Goal: Task Accomplishment & Management: Manage account settings

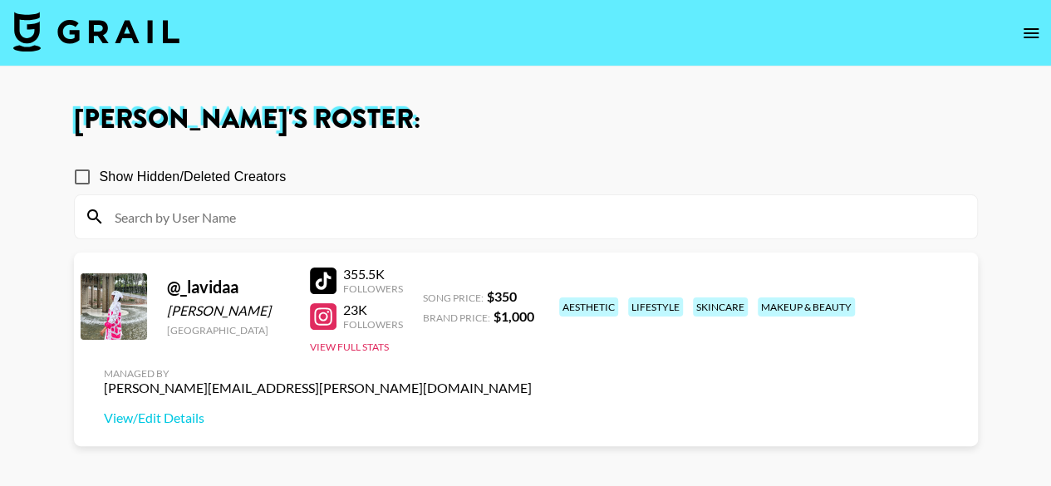
click at [1029, 39] on icon "open drawer" at bounding box center [1031, 33] width 20 height 20
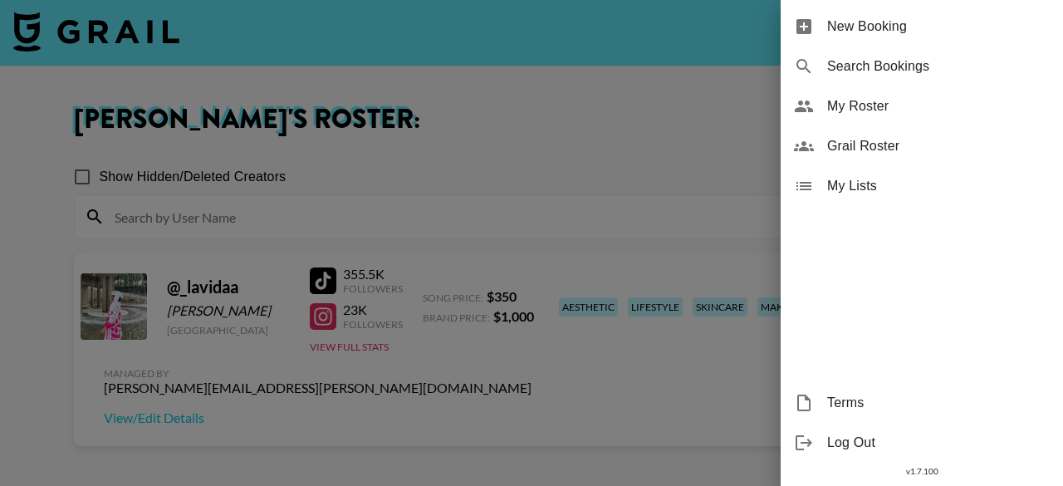
click at [874, 99] on span "My Roster" at bounding box center [939, 106] width 223 height 20
click at [640, 74] on div at bounding box center [531, 243] width 1063 height 486
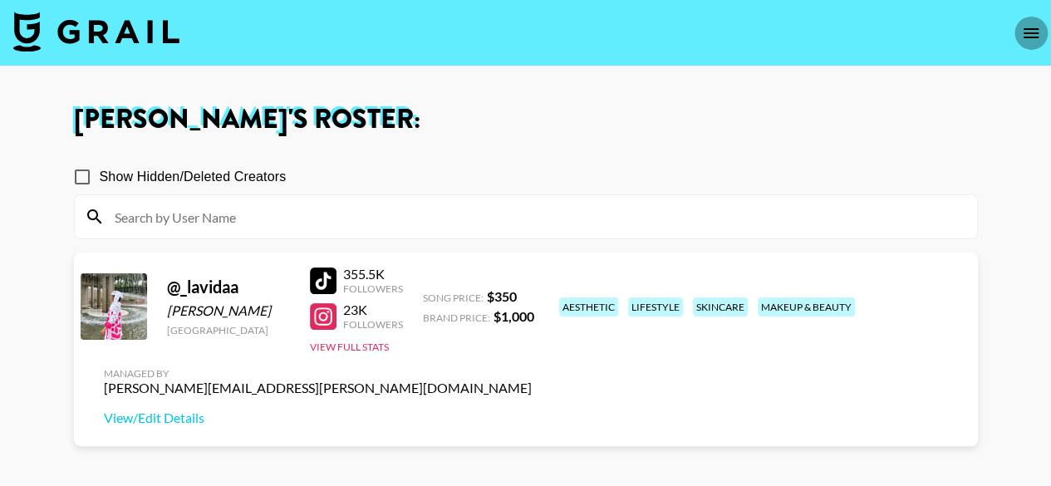
click at [1030, 39] on icon "open drawer" at bounding box center [1031, 33] width 20 height 20
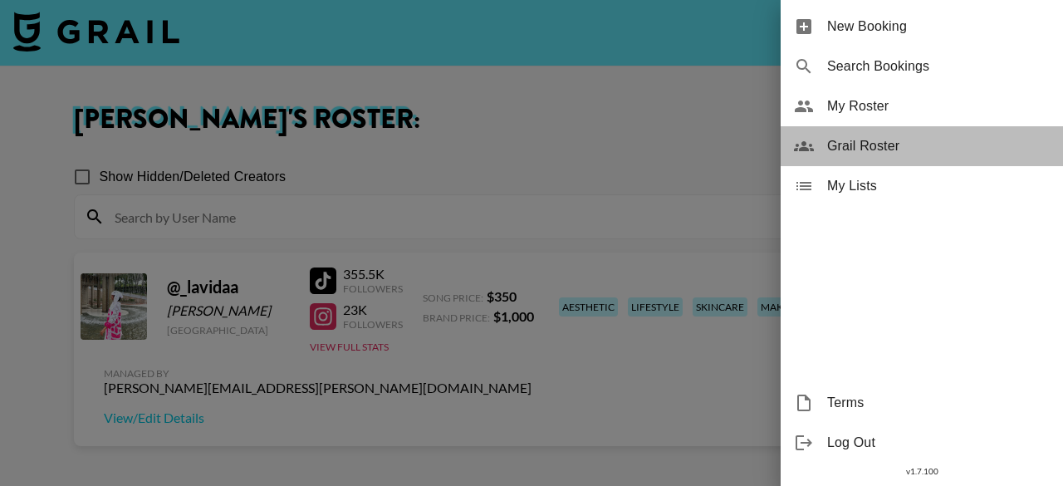
click at [878, 135] on div "Grail Roster" at bounding box center [922, 146] width 282 height 40
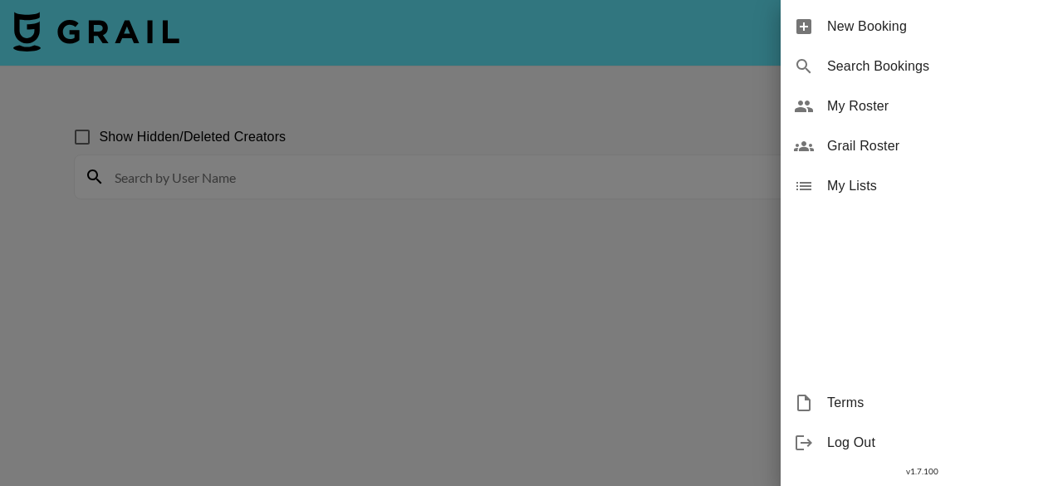
click at [290, 170] on div at bounding box center [531, 243] width 1063 height 486
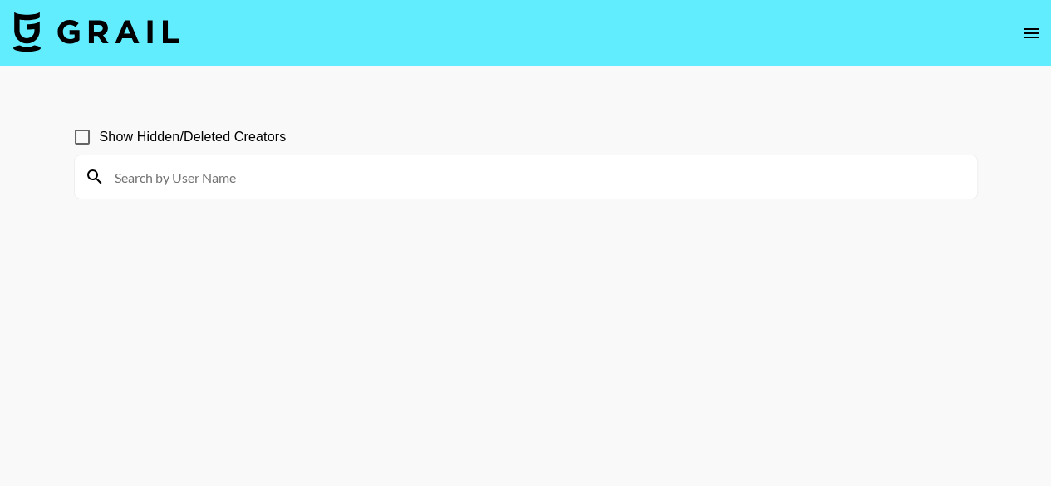
click at [290, 170] on input at bounding box center [536, 177] width 862 height 27
type input "giac"
click at [201, 174] on input "giac" at bounding box center [536, 177] width 862 height 27
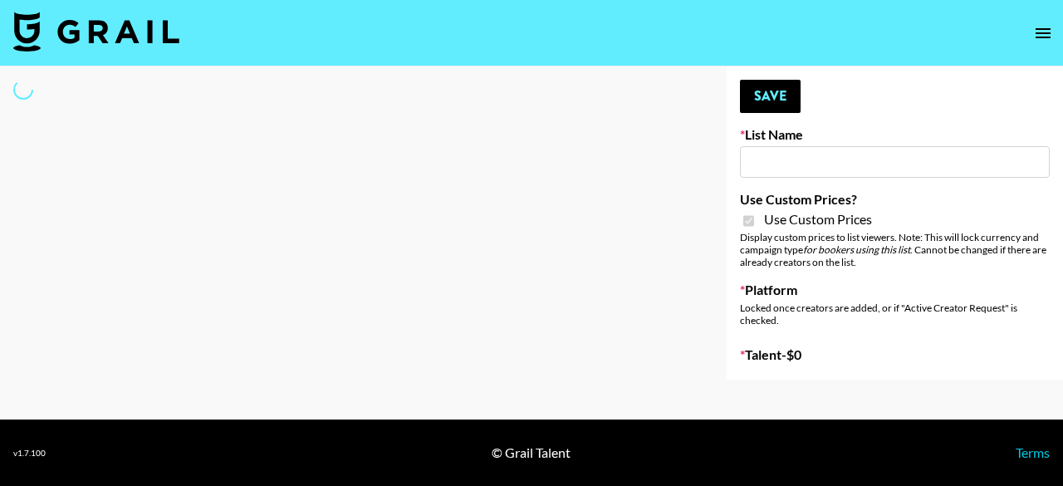
type input "Wavytalk ([DATE])"
checkbox input "true"
select select "Brand"
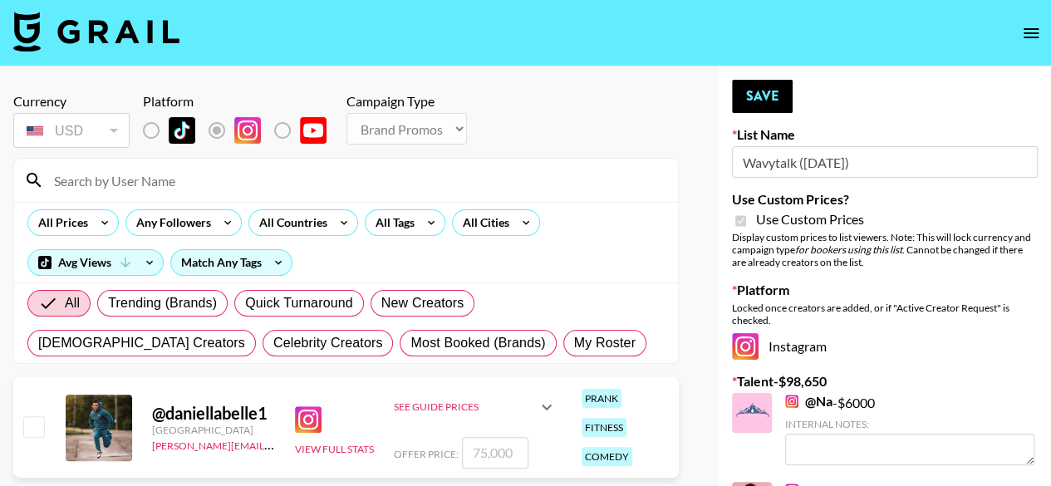
click at [162, 184] on input at bounding box center [356, 180] width 624 height 27
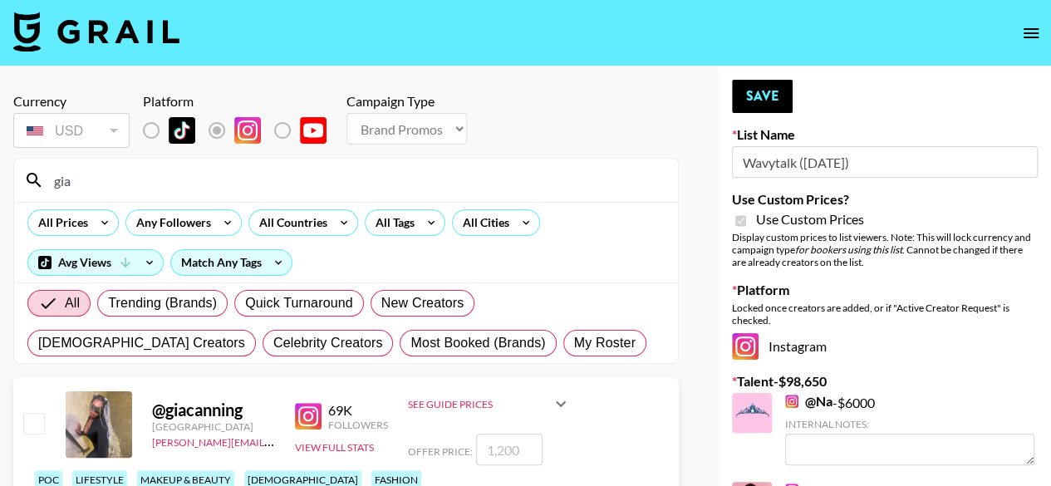
type input "gia"
click at [42, 433] on input "checkbox" at bounding box center [33, 423] width 20 height 20
checkbox input "true"
type input "1200"
click at [781, 106] on button "Save" at bounding box center [762, 96] width 61 height 33
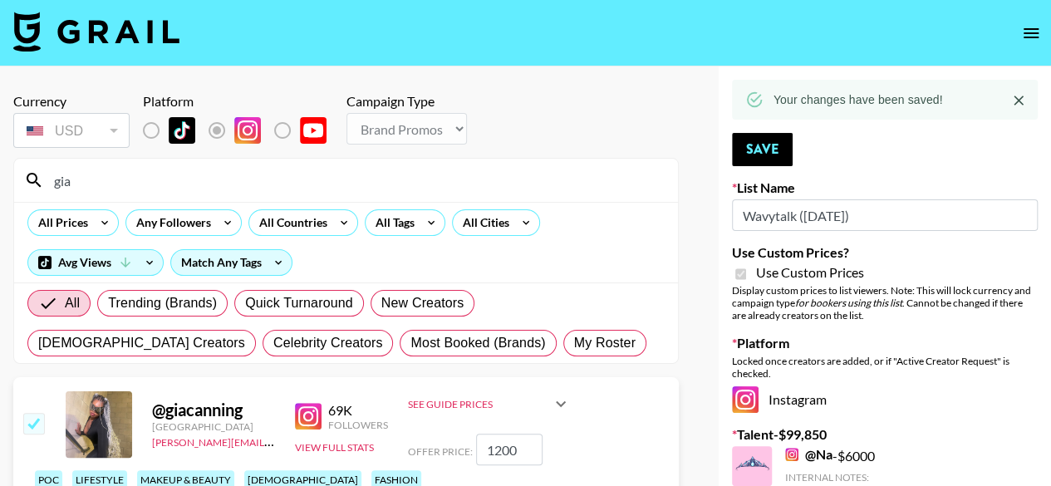
click at [982, 218] on input "Wavytalk (15th Sept)" at bounding box center [885, 215] width 306 height 32
type input "W"
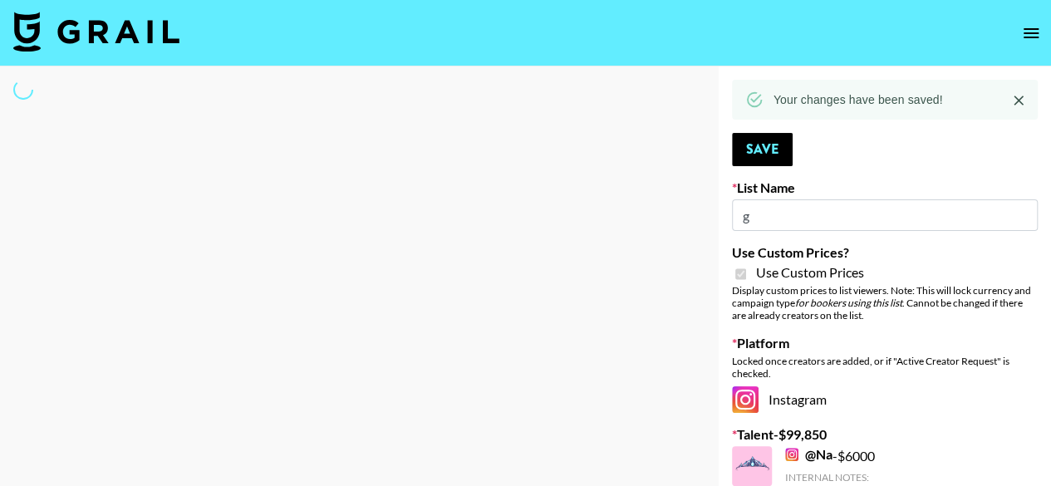
type input "gi"
select select "Brand"
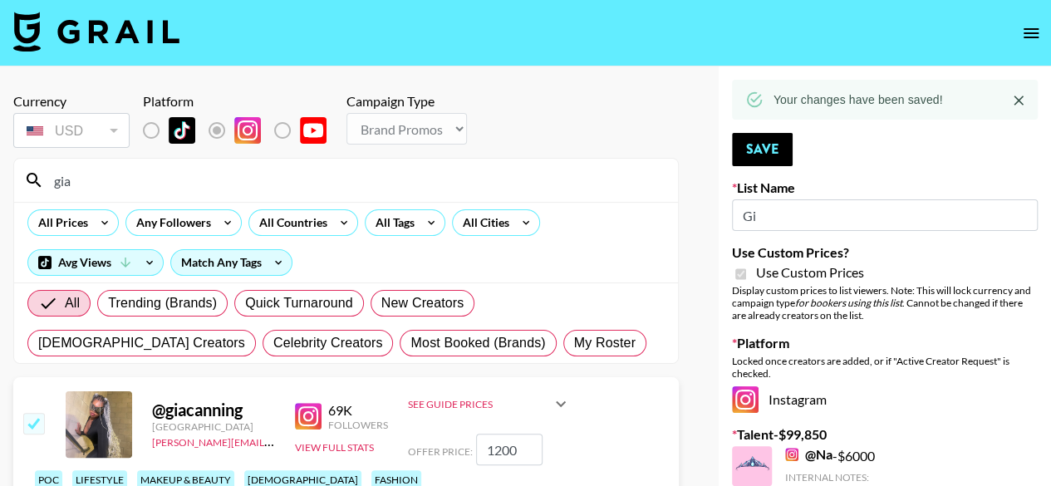
type input "G"
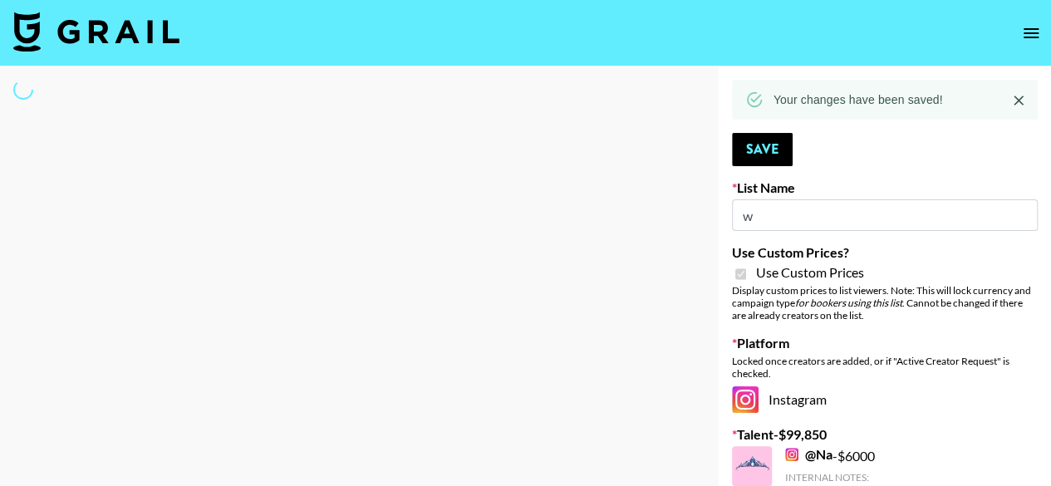
type input "wa"
select select "Brand"
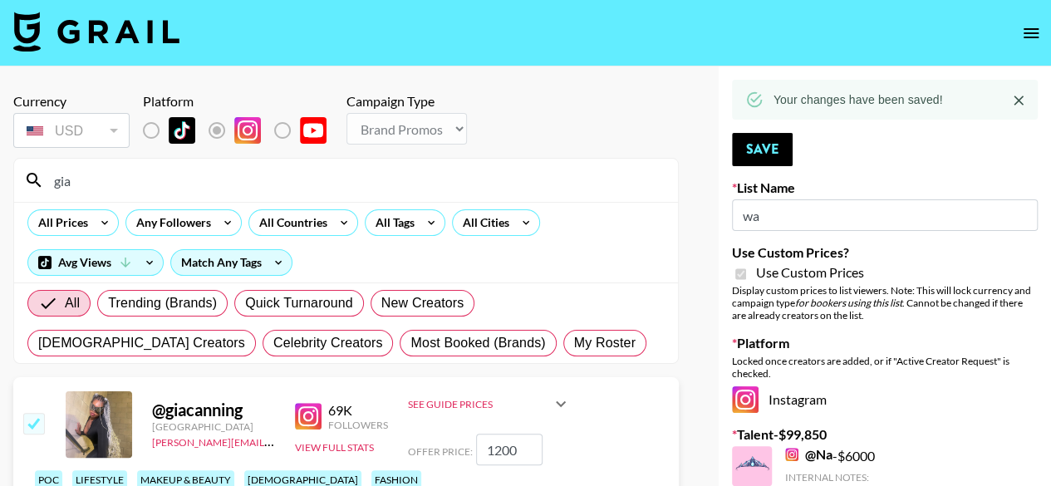
type input "way"
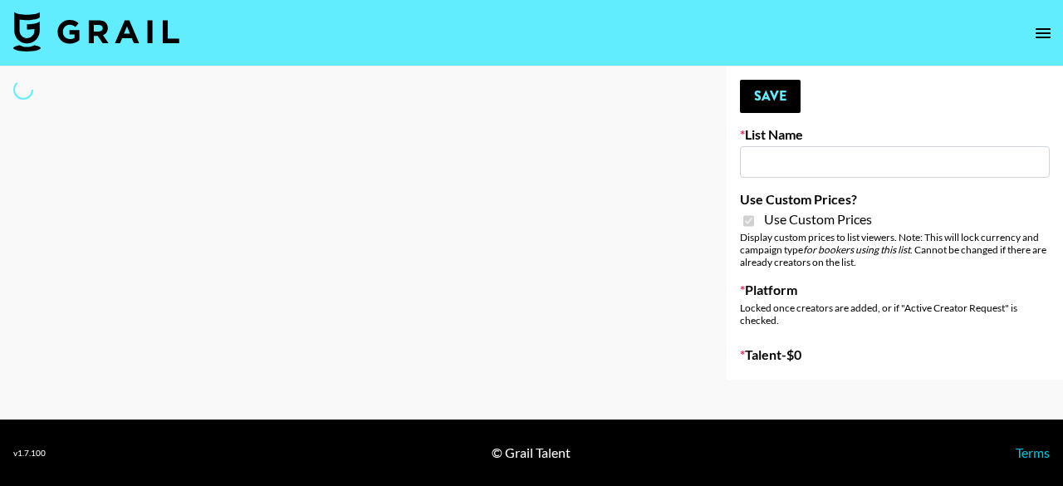
type input "Wavytalk (15th Sept)"
checkbox input "true"
select select "Brand"
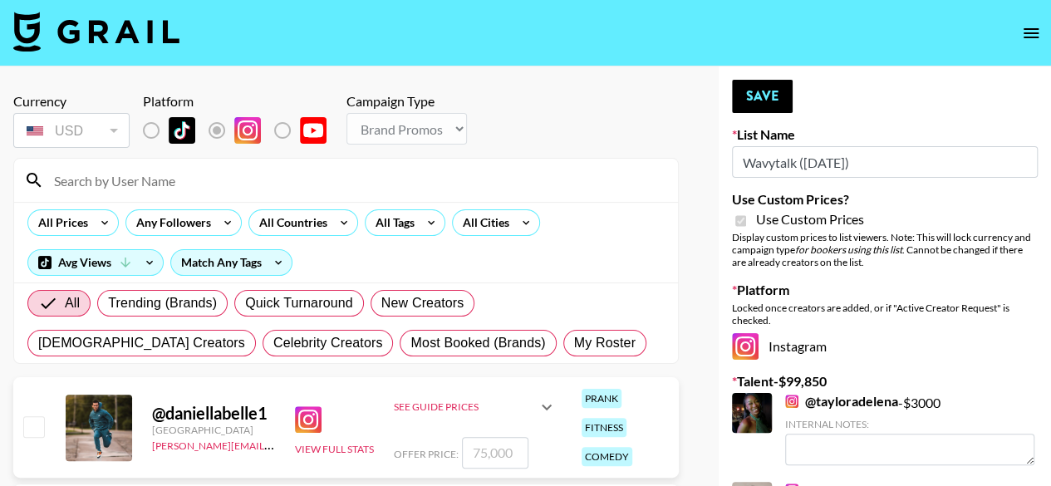
click at [143, 181] on input at bounding box center [356, 180] width 624 height 27
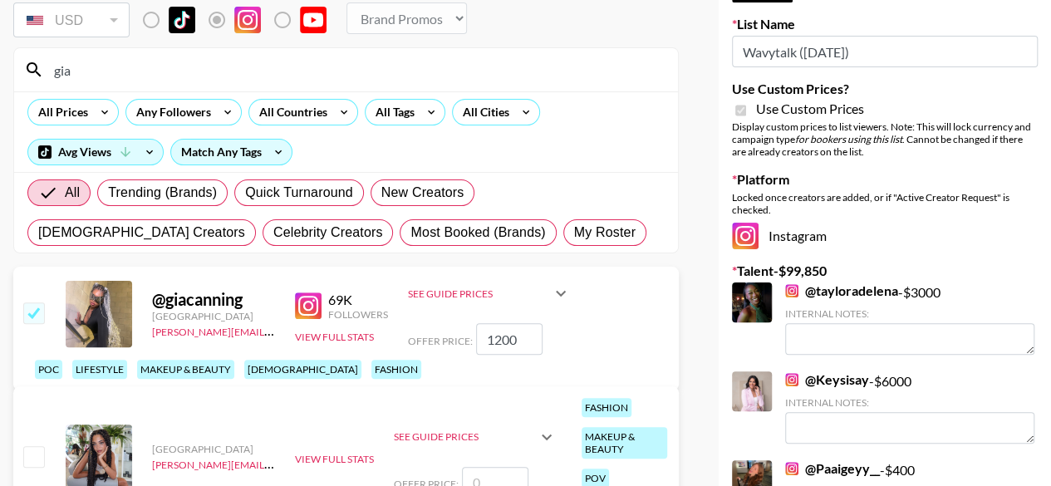
scroll to position [188, 0]
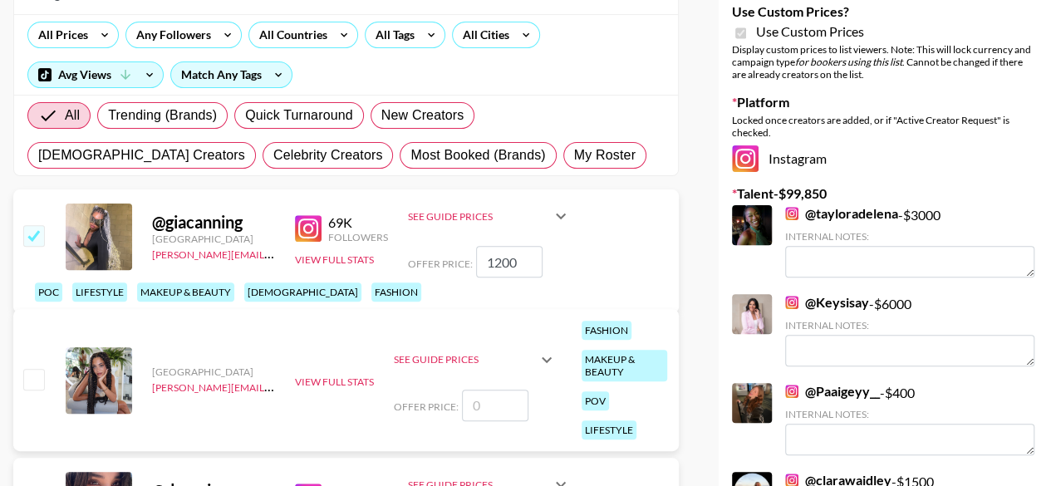
type input "gia"
click at [222, 233] on div "@ giacanning" at bounding box center [213, 222] width 123 height 21
click at [346, 266] on button "View Full Stats" at bounding box center [334, 259] width 79 height 12
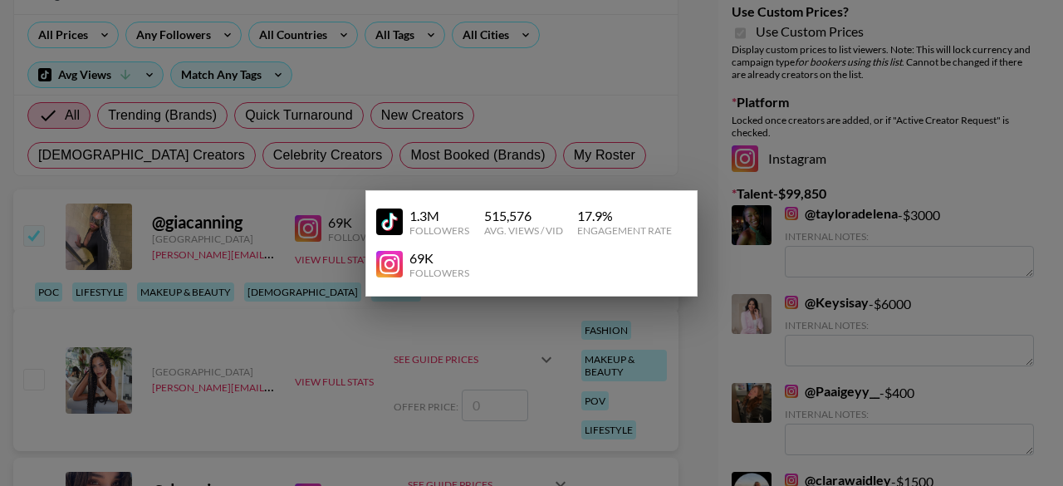
click at [277, 195] on div at bounding box center [531, 243] width 1063 height 486
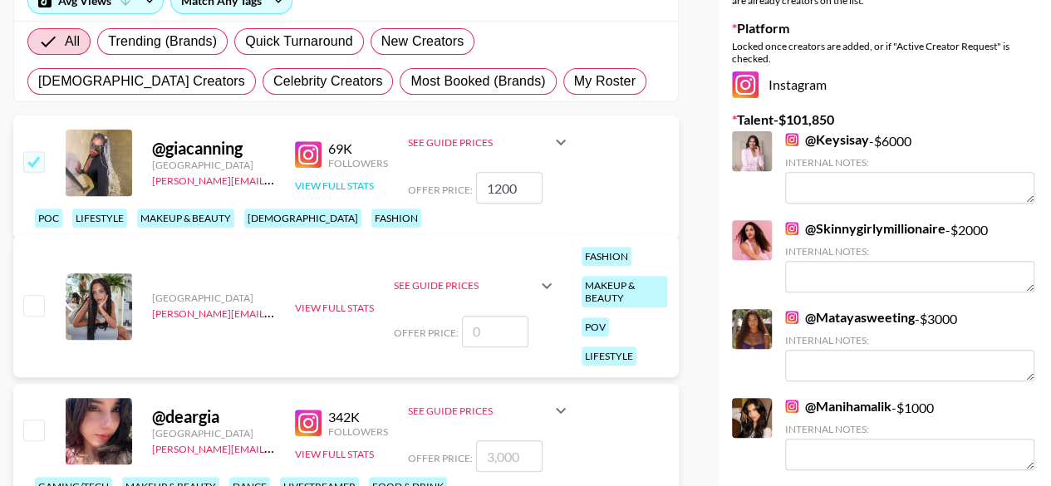
scroll to position [0, 0]
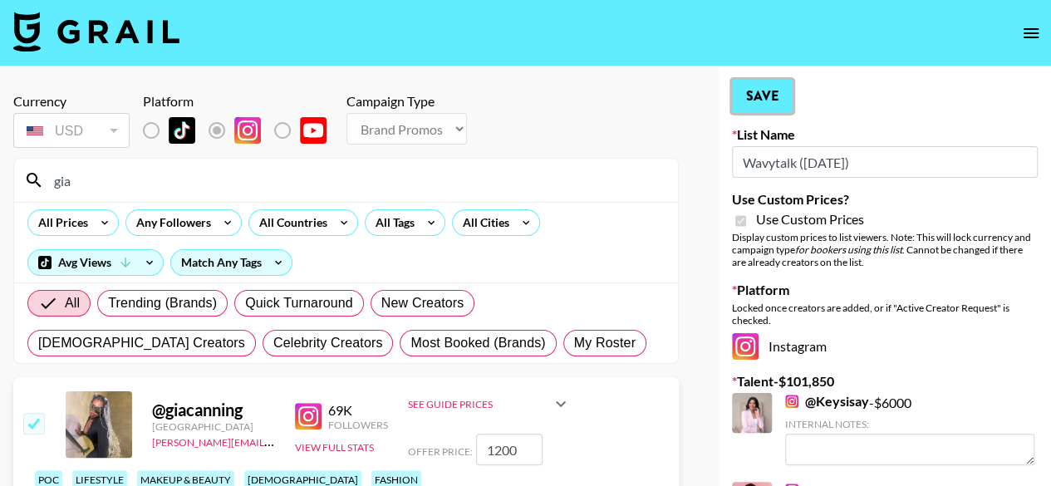
click at [771, 96] on button "Save" at bounding box center [762, 96] width 61 height 33
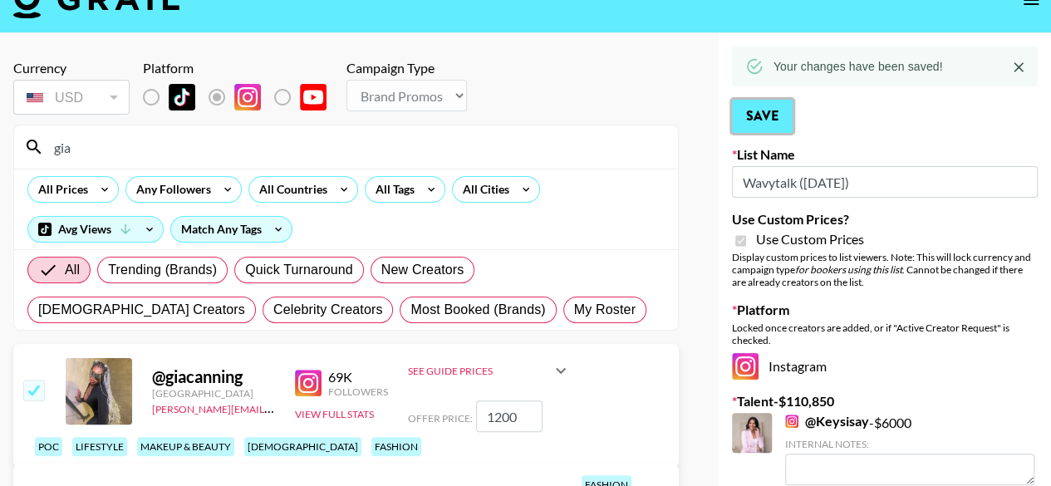
scroll to position [189, 0]
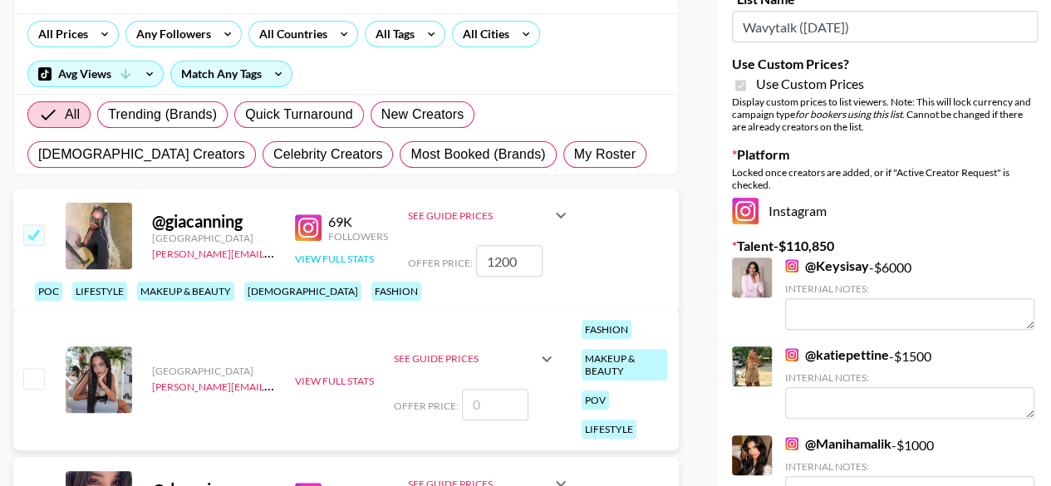
click at [332, 265] on button "View Full Stats" at bounding box center [334, 259] width 79 height 12
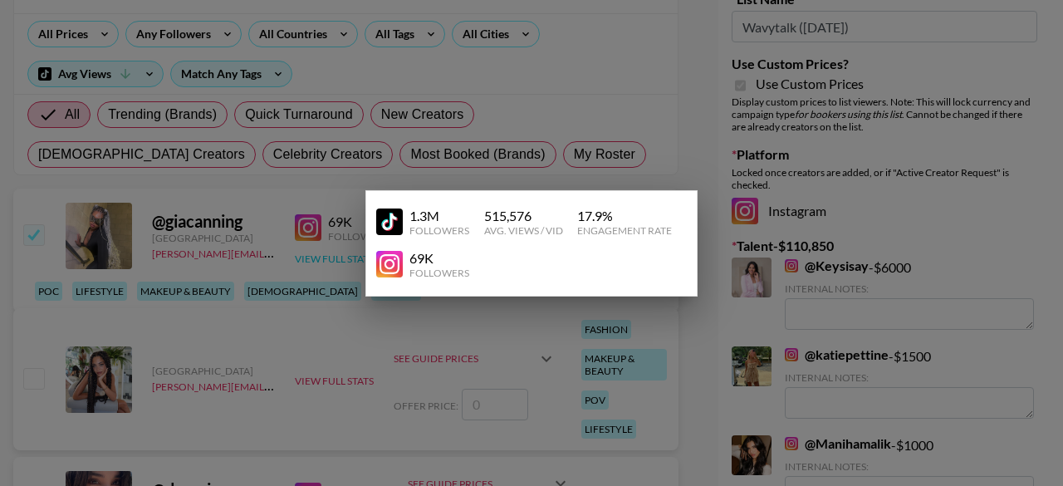
click at [332, 301] on div at bounding box center [531, 243] width 1063 height 486
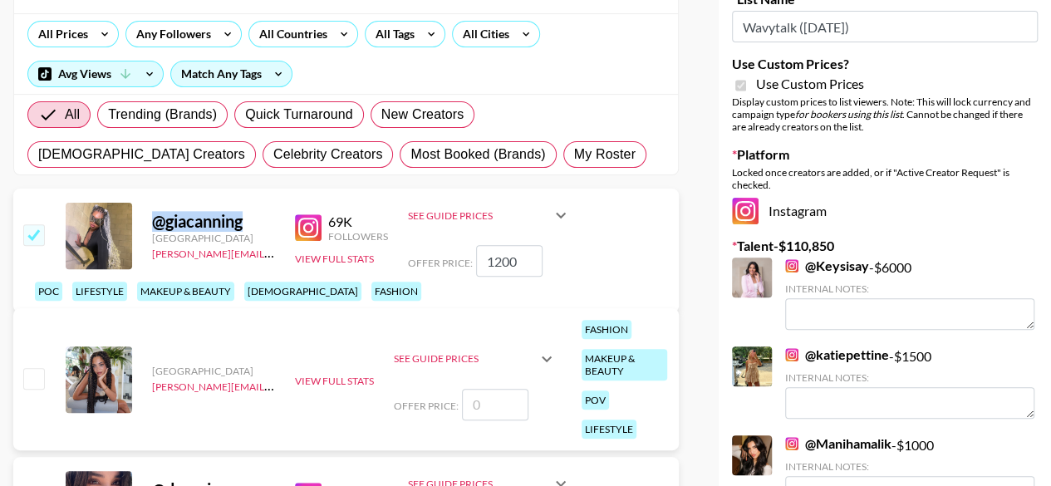
drag, startPoint x: 243, startPoint y: 263, endPoint x: 155, endPoint y: 266, distance: 89.0
click at [155, 232] on div "@ giacanning" at bounding box center [213, 221] width 123 height 21
copy div "@ giacanning"
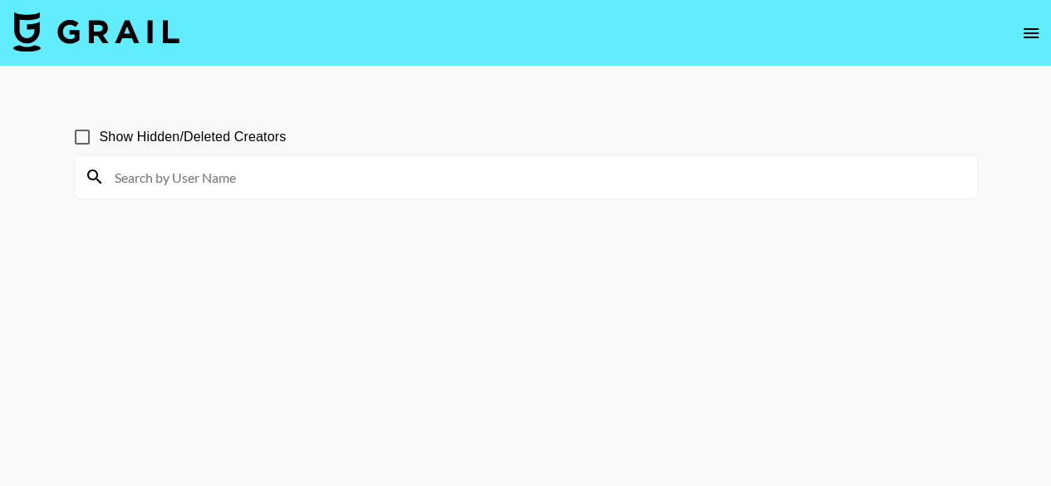
click at [241, 180] on input at bounding box center [536, 177] width 862 height 27
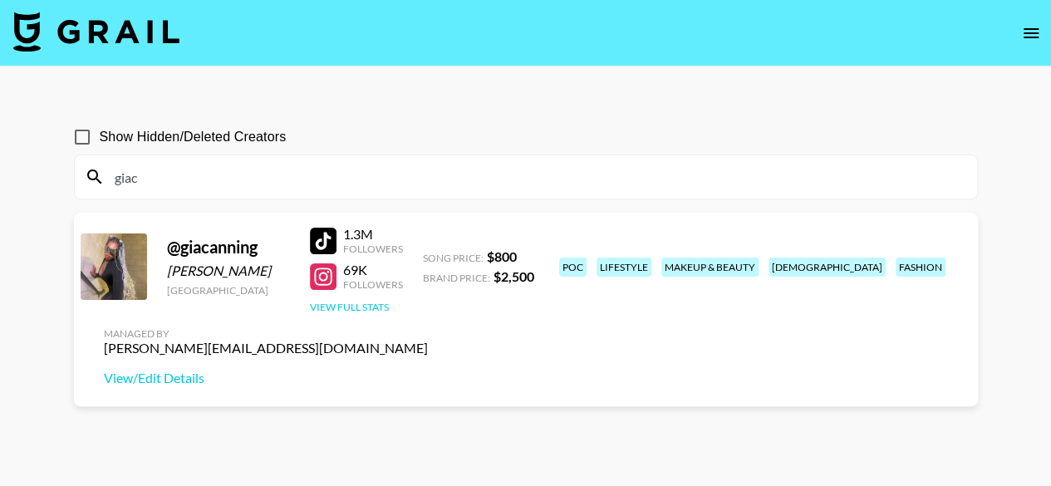
type input "giac"
click at [357, 307] on button "View Full Stats" at bounding box center [349, 307] width 79 height 12
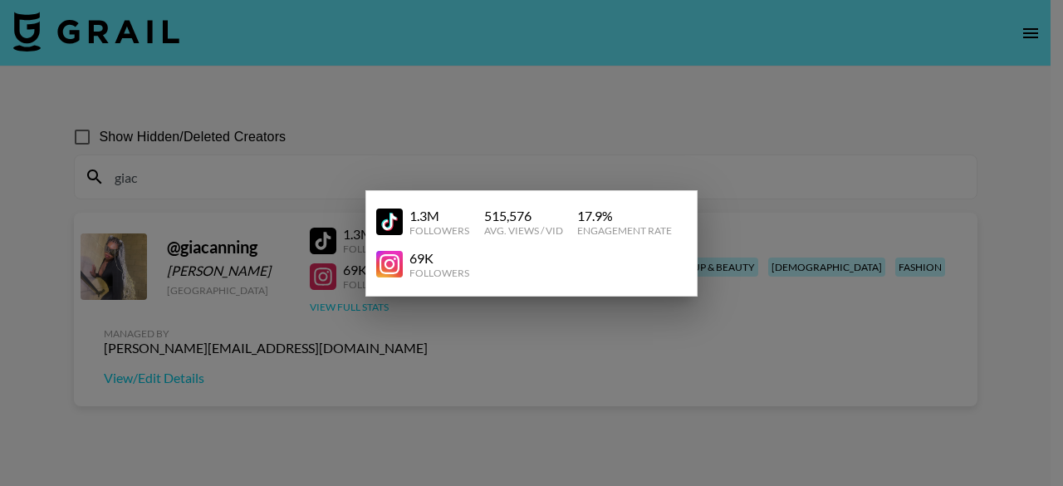
click at [357, 307] on div at bounding box center [531, 243] width 1063 height 486
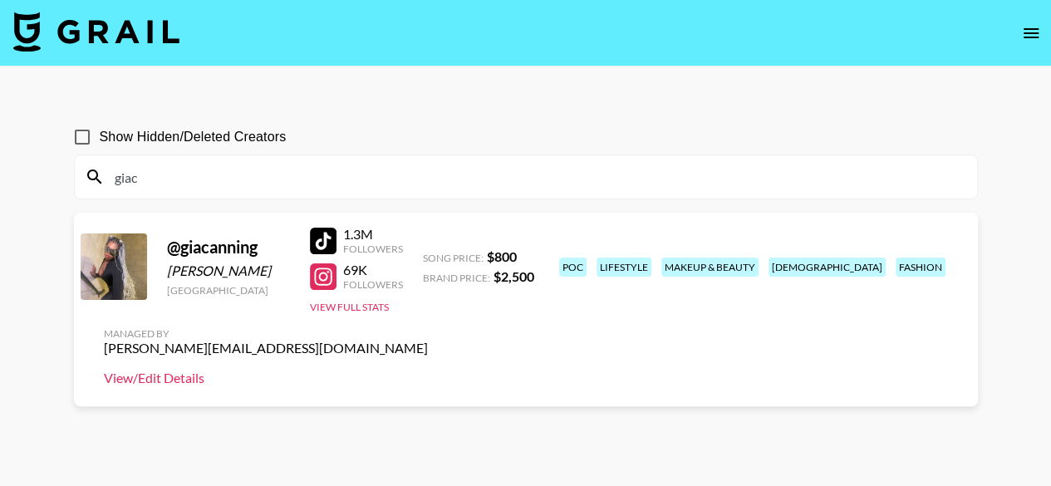
click at [428, 370] on link "View/Edit Details" at bounding box center [266, 378] width 324 height 17
click at [347, 310] on button "View Full Stats" at bounding box center [349, 307] width 79 height 12
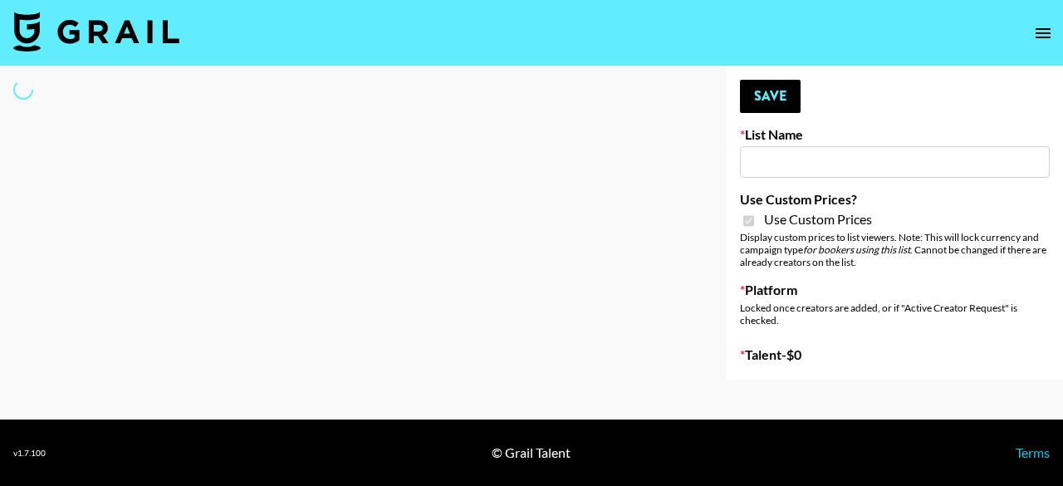
type input "Wavytalk ([DATE])"
checkbox input "true"
select select "Brand"
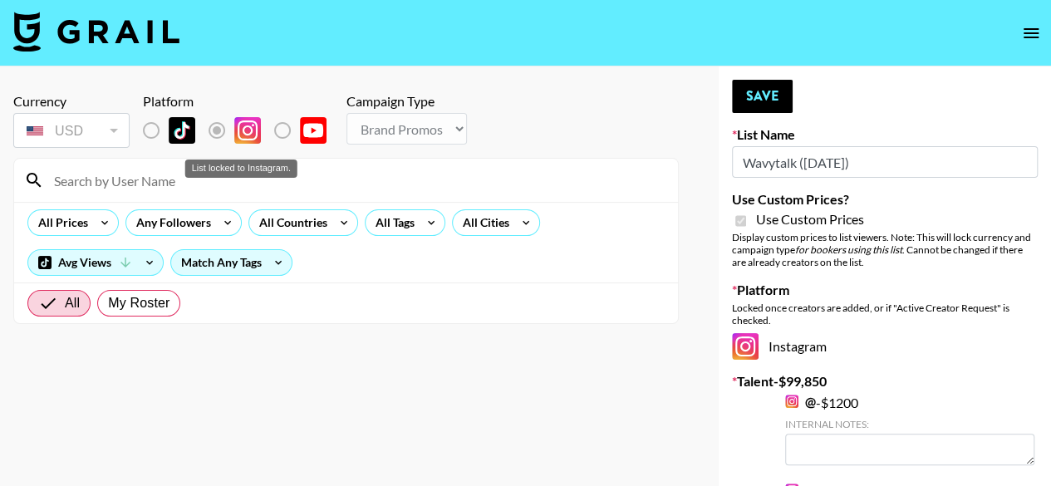
click at [150, 137] on label "List locked to Instagram." at bounding box center [164, 130] width 61 height 35
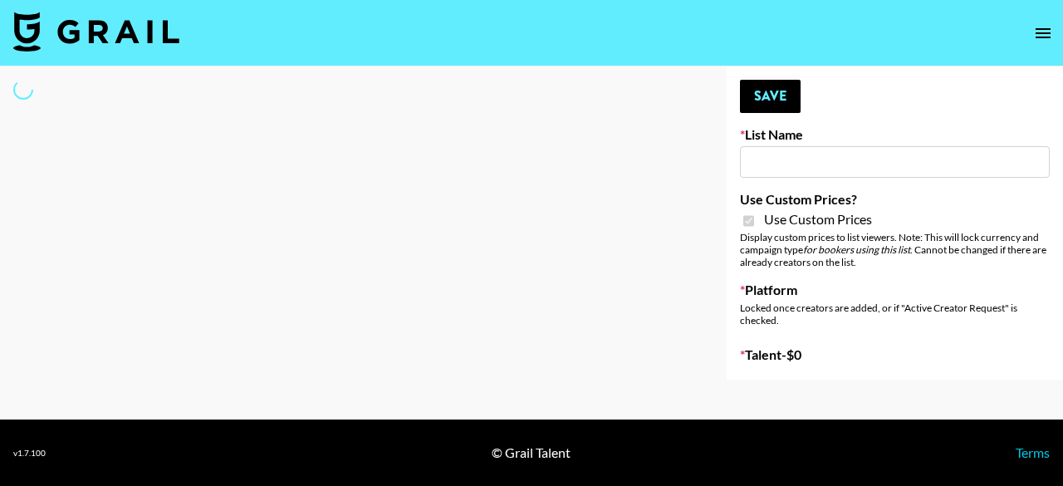
type input "Wavytalk ([DATE])"
checkbox input "true"
select select "Brand"
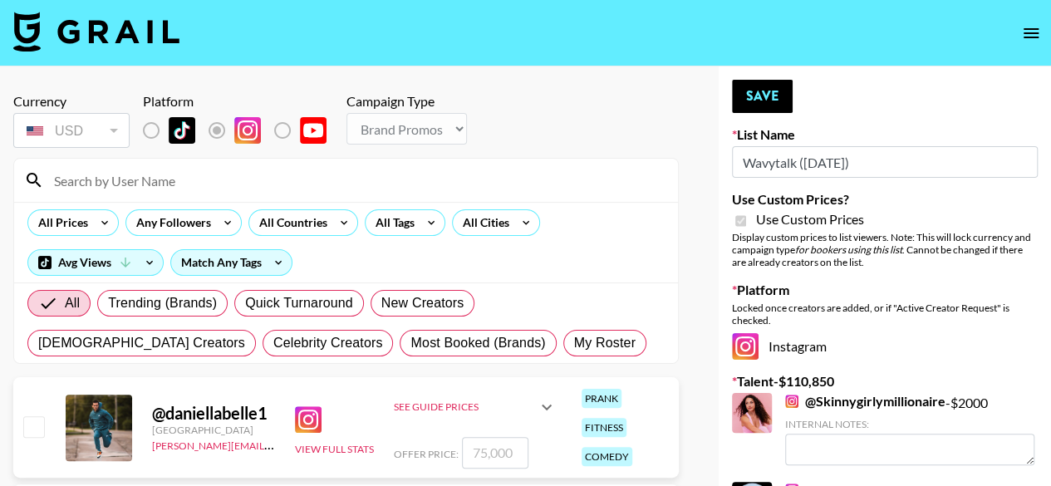
click at [227, 184] on input at bounding box center [356, 180] width 624 height 27
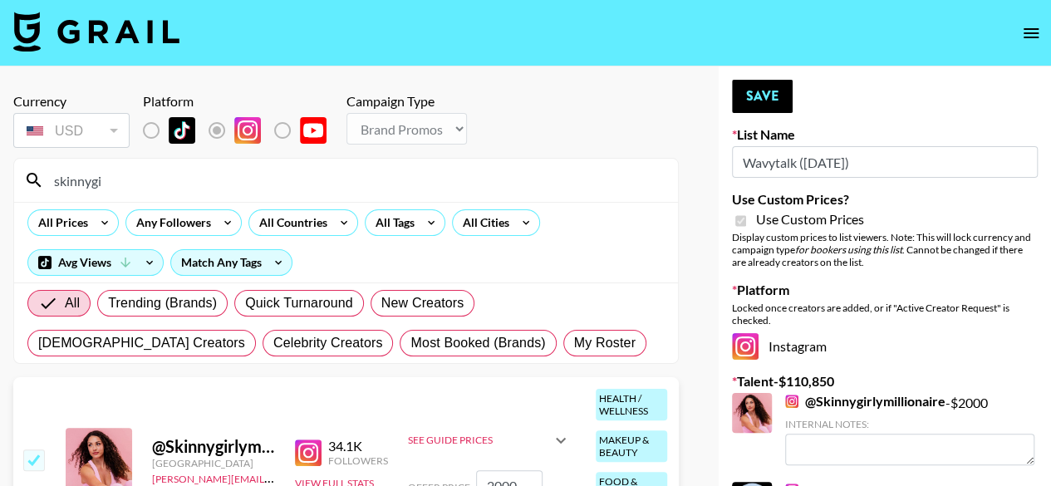
type input "skinnygi"
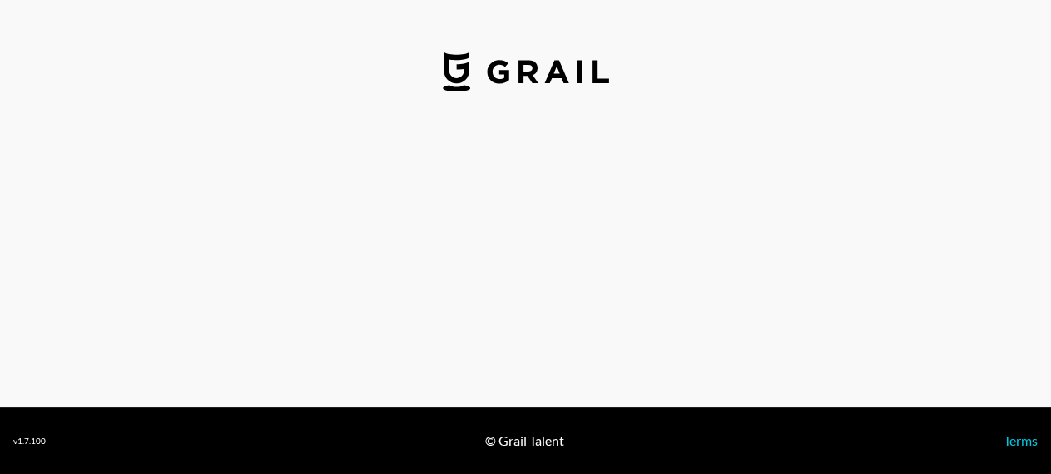
select select "USD"
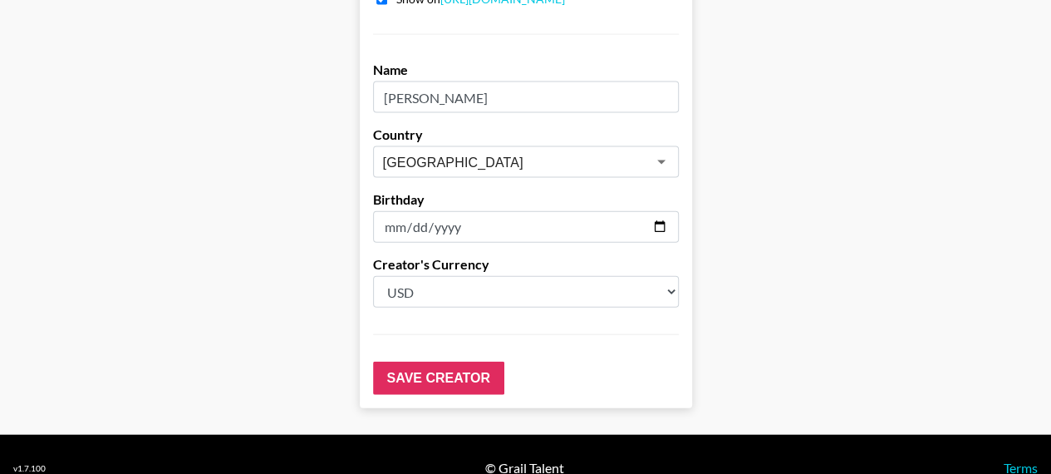
scroll to position [1779, 0]
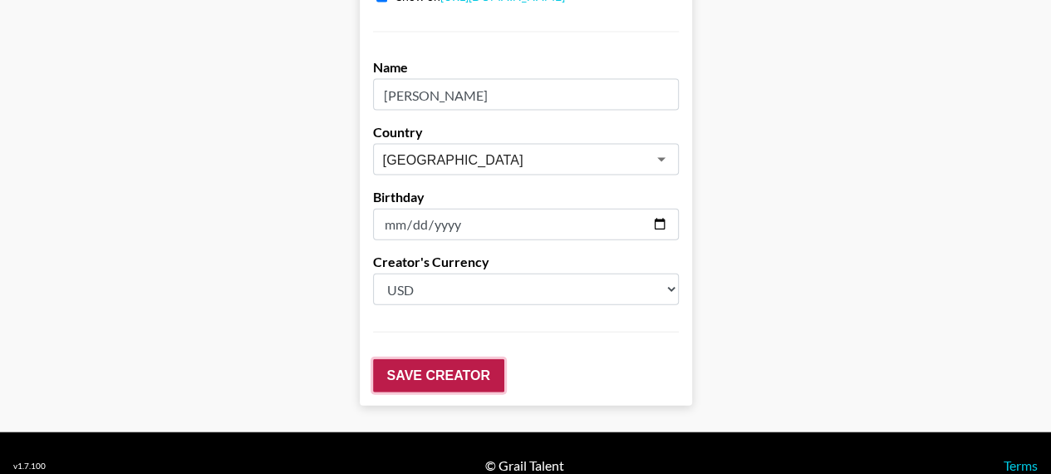
click at [425, 359] on input "Save Creator" at bounding box center [438, 375] width 131 height 33
